Goal: Task Accomplishment & Management: Manage account settings

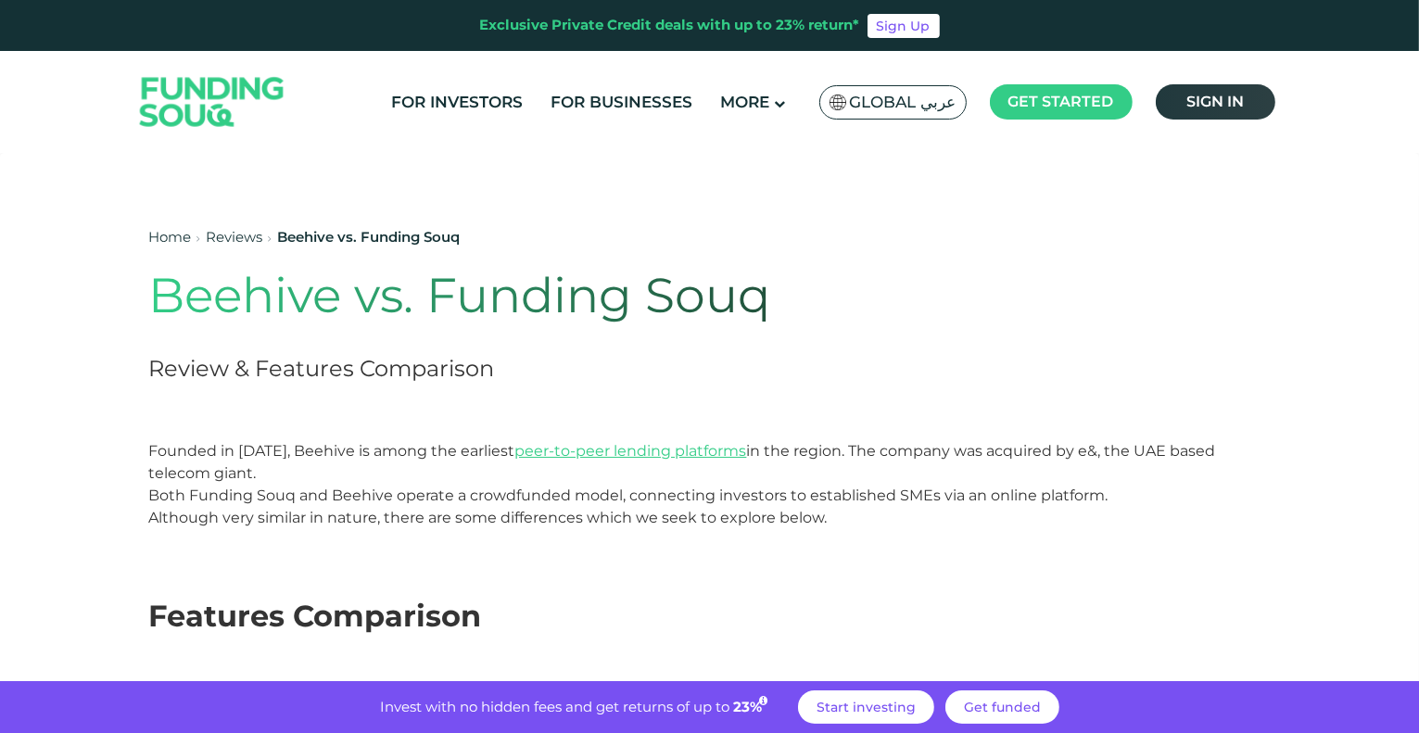
click at [1248, 113] on link "Sign in" at bounding box center [1216, 101] width 120 height 35
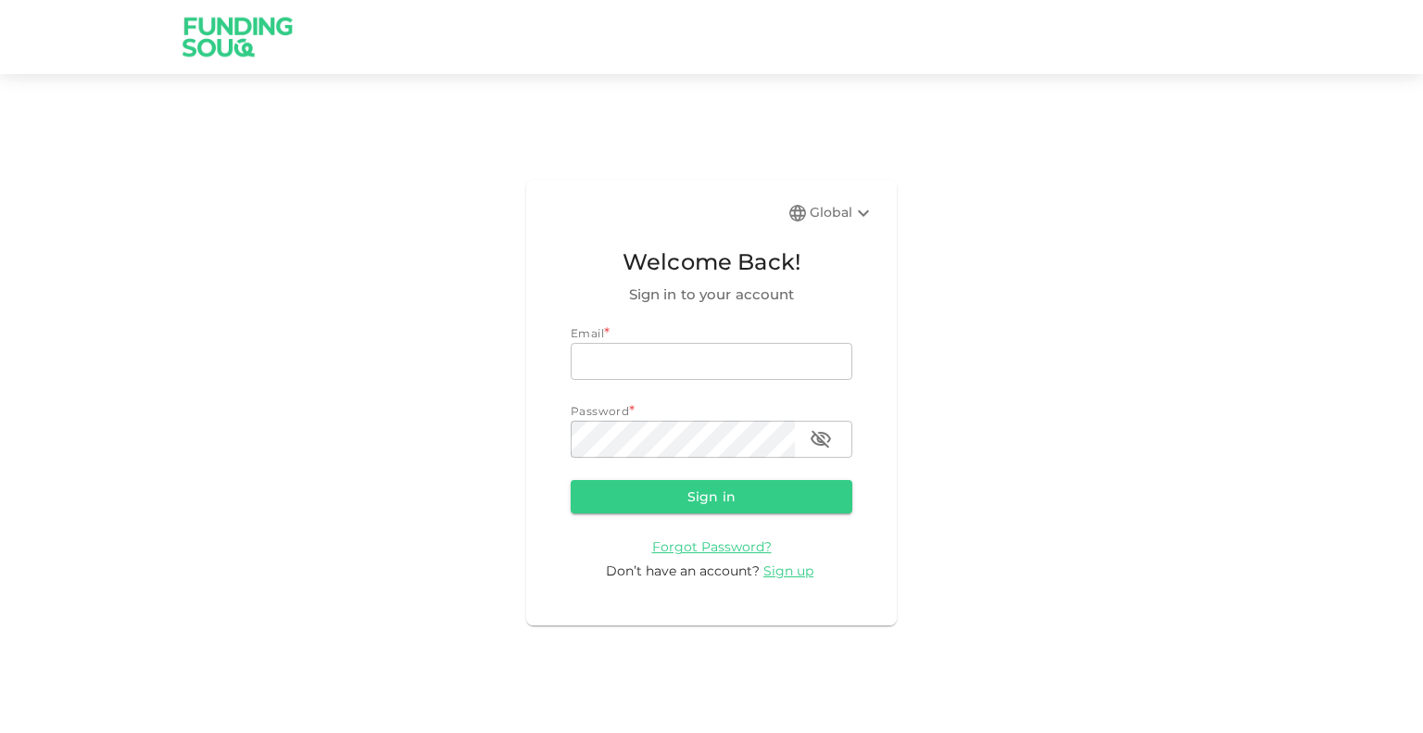
type input "[EMAIL_ADDRESS][PERSON_NAME][DOMAIN_NAME]"
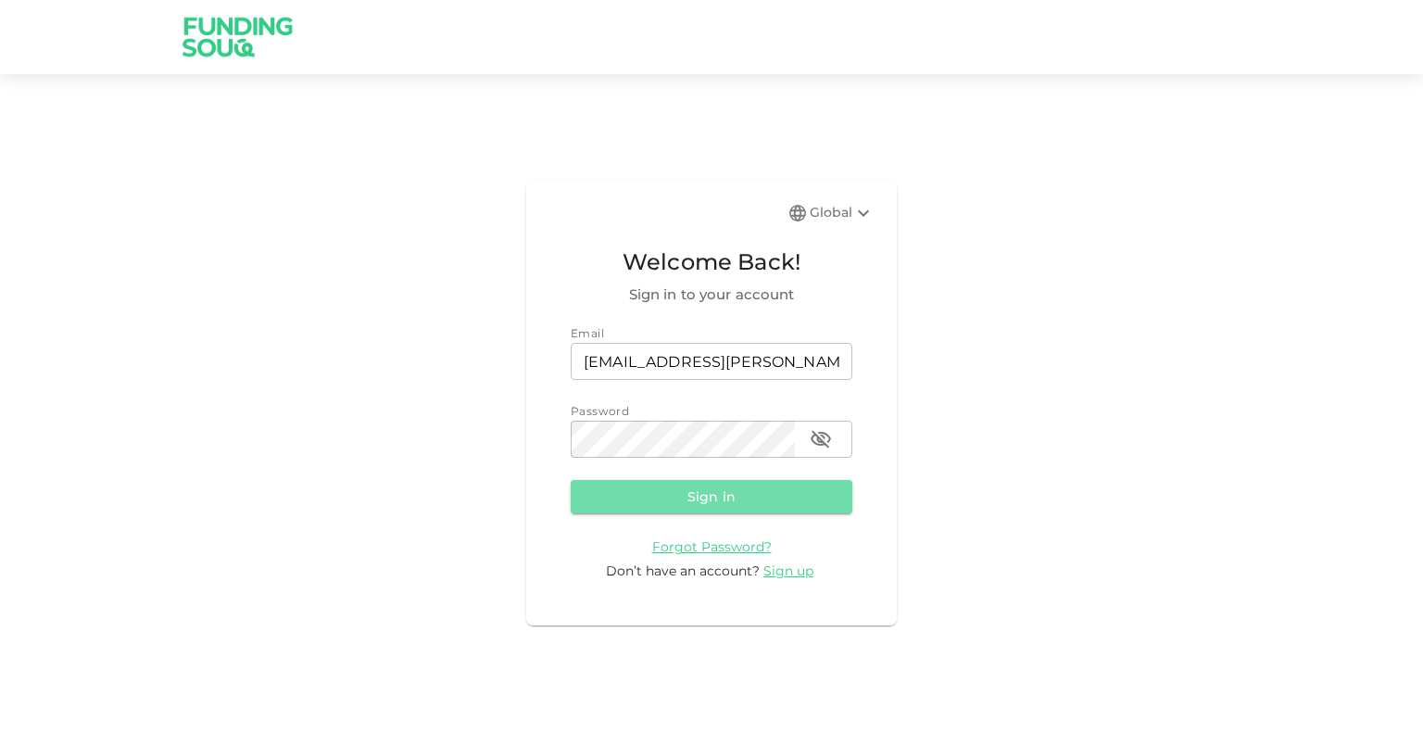
click at [707, 502] on button "Sign in" at bounding box center [712, 496] width 282 height 33
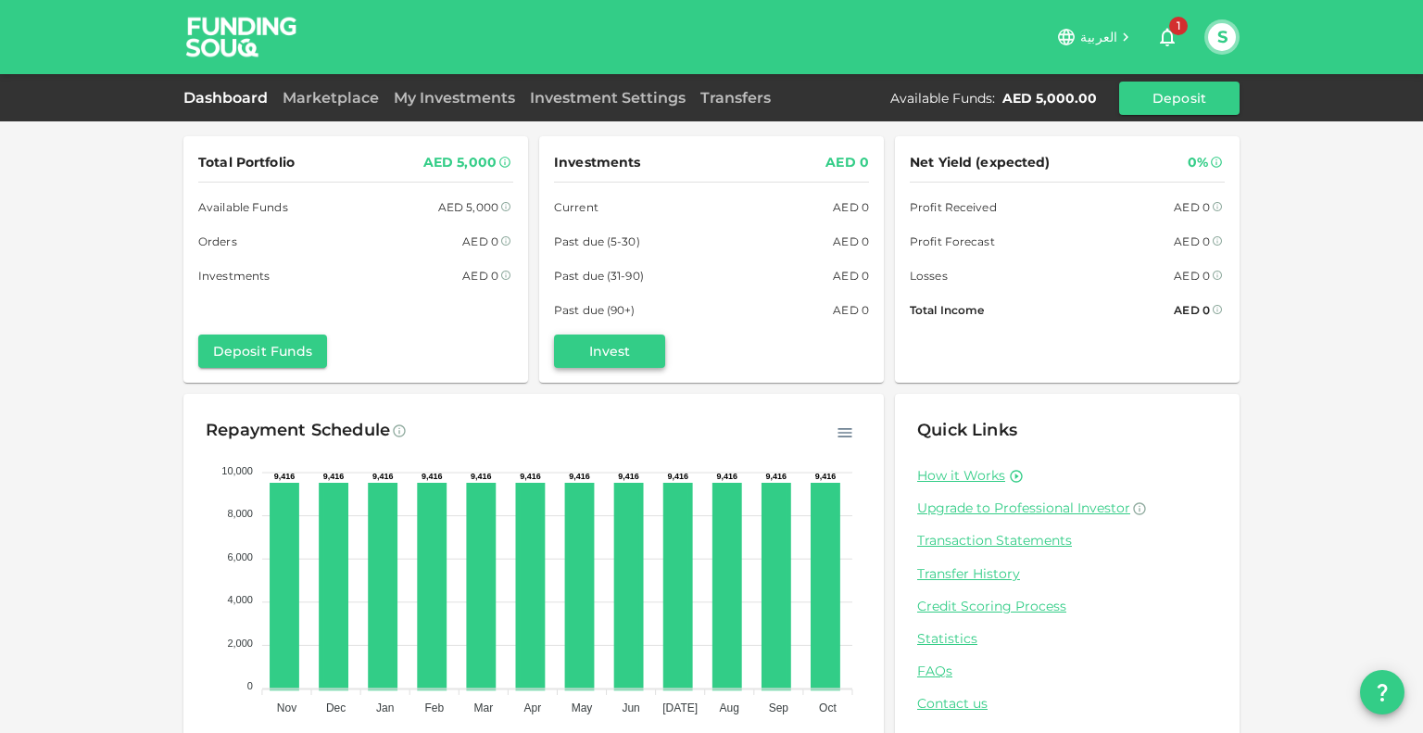
click at [589, 355] on button "Invest" at bounding box center [609, 351] width 111 height 33
